Goal: Task Accomplishment & Management: Understand process/instructions

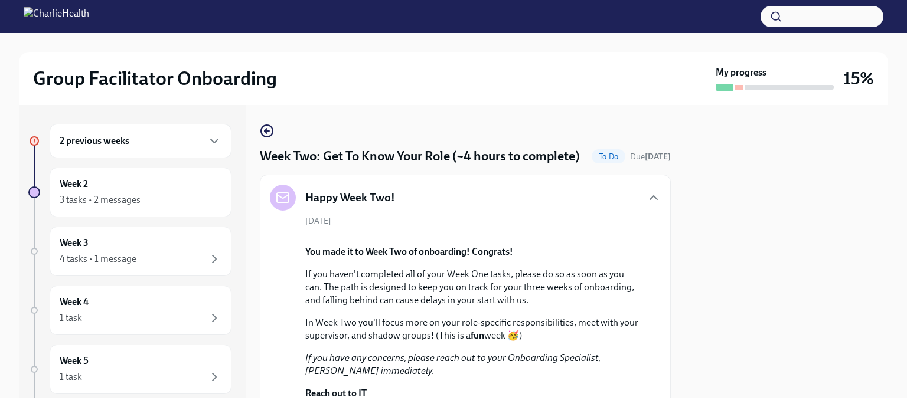
scroll to position [1004, 0]
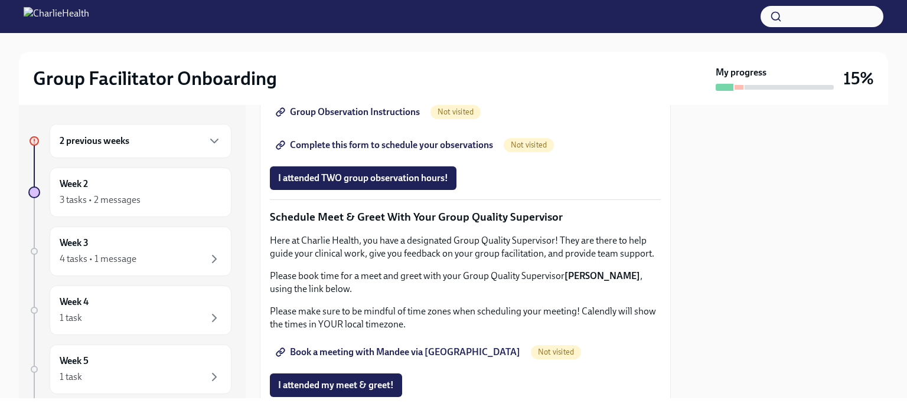
scroll to position [1063, 0]
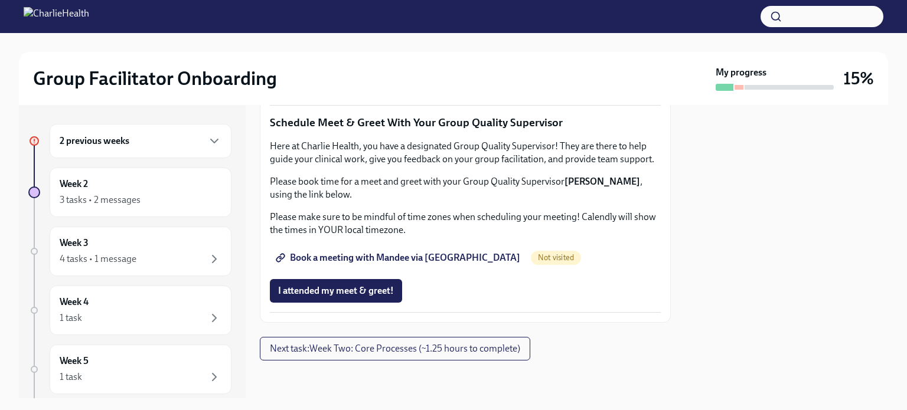
scroll to position [1181, 0]
click at [207, 137] on icon "button" at bounding box center [214, 141] width 14 height 14
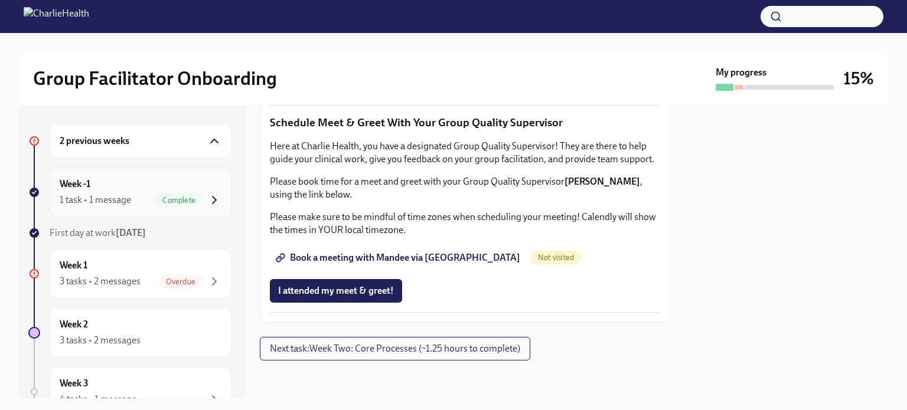
click at [213, 198] on icon "button" at bounding box center [215, 200] width 4 height 7
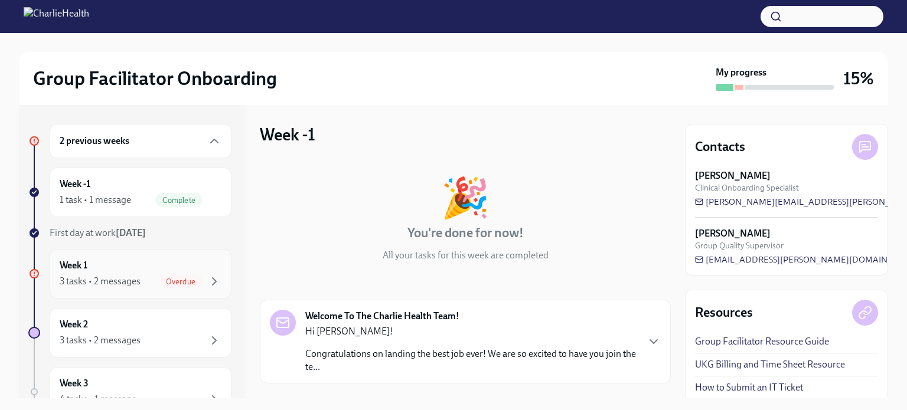
click at [197, 276] on div "Overdue" at bounding box center [190, 282] width 63 height 14
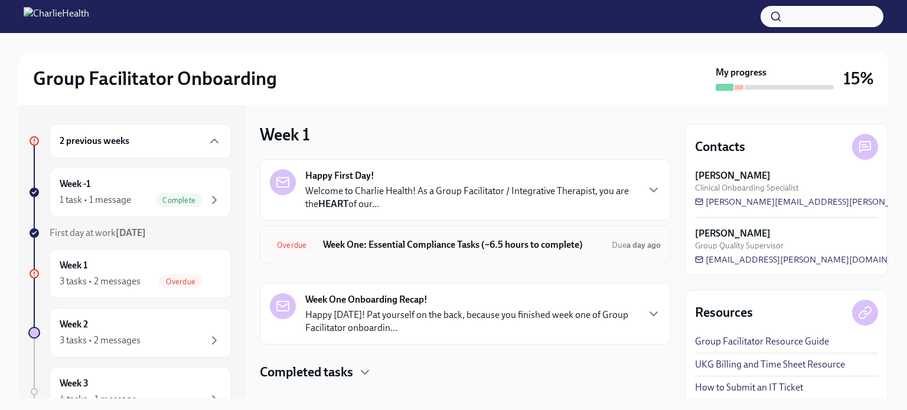
click at [373, 243] on h6 "Week One: Essential Compliance Tasks (~6.5 hours to complete)" at bounding box center [462, 245] width 279 height 13
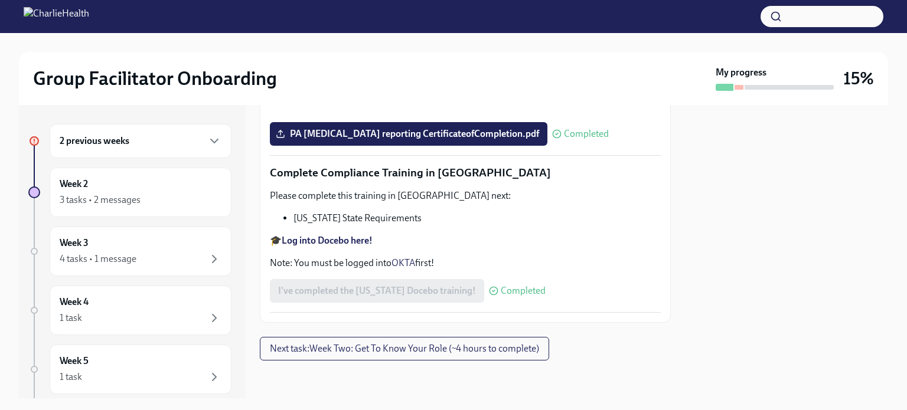
scroll to position [2630, 0]
click at [83, 195] on div "3 tasks • 2 messages" at bounding box center [100, 200] width 81 height 13
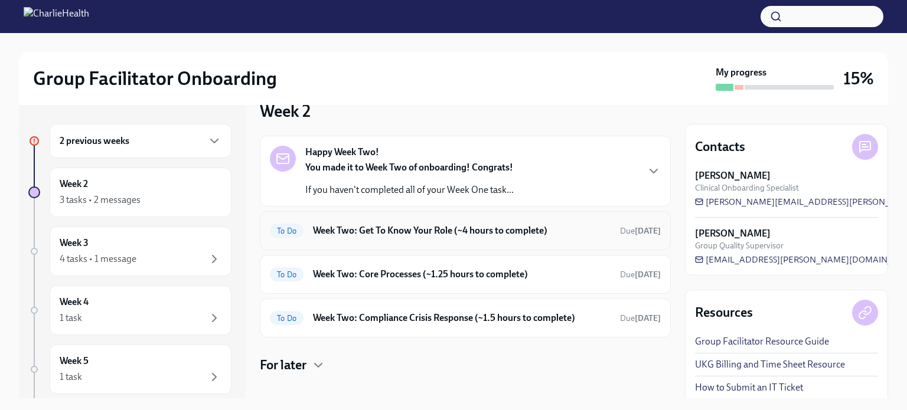
scroll to position [133, 0]
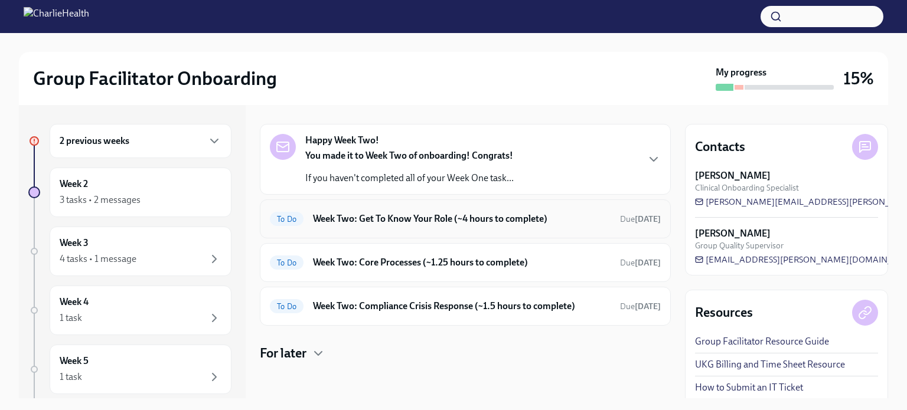
click at [397, 217] on h6 "Week Two: Get To Know Your Role (~4 hours to complete)" at bounding box center [462, 219] width 298 height 13
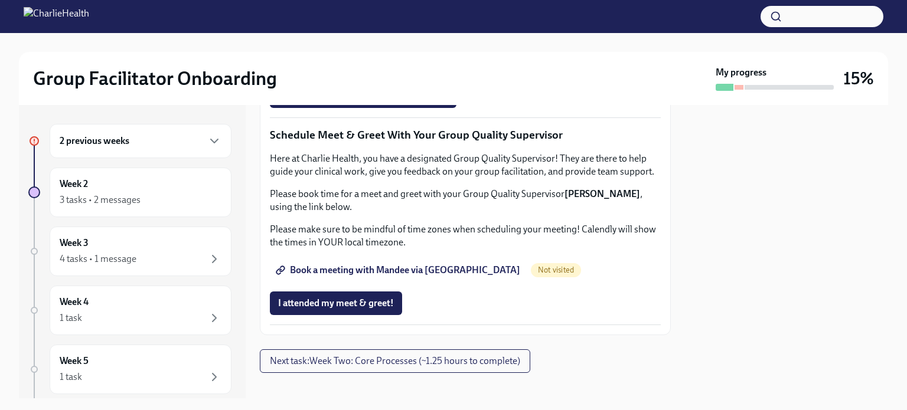
scroll to position [827, 0]
